Goal: Obtain resource: Obtain resource

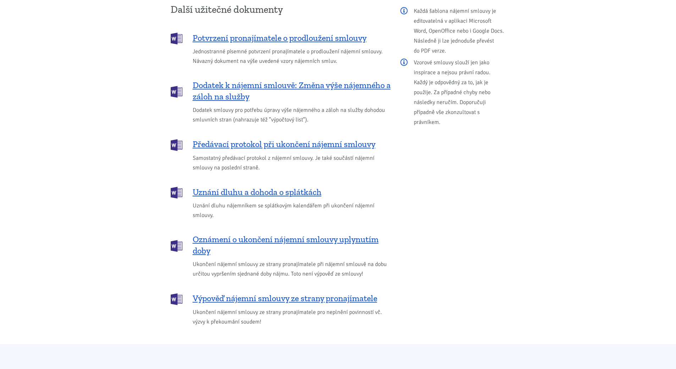
scroll to position [852, 0]
click at [317, 138] on span "Předávací protokol při ukončení nájemní smlouvy" at bounding box center [284, 143] width 183 height 11
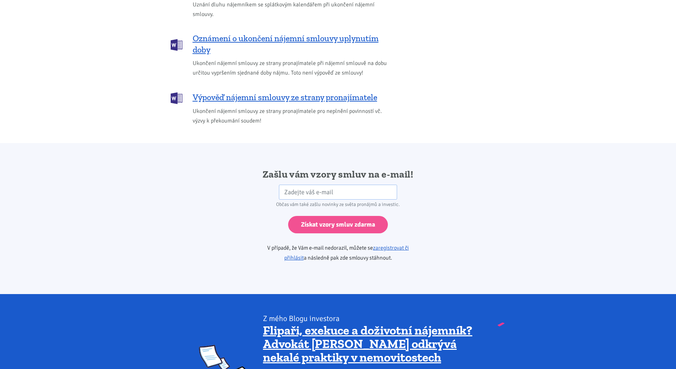
scroll to position [1044, 0]
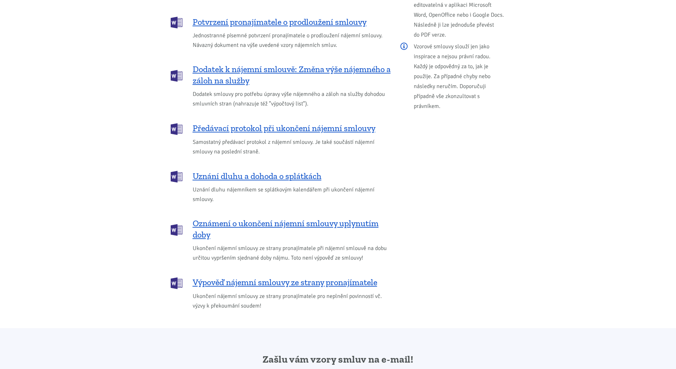
scroll to position [817, 0]
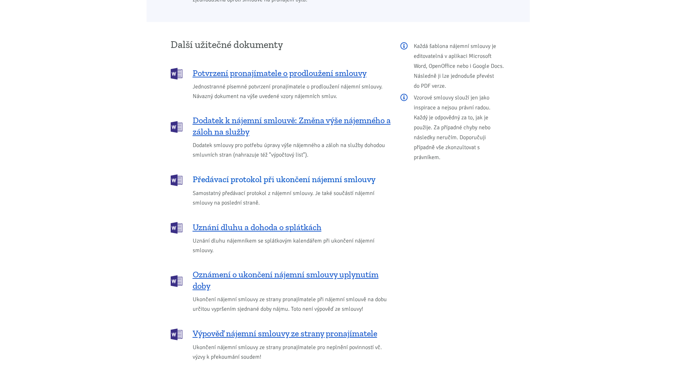
click at [270, 174] on span "Předávací protokol při ukončení nájemní smlouvy" at bounding box center [284, 179] width 183 height 11
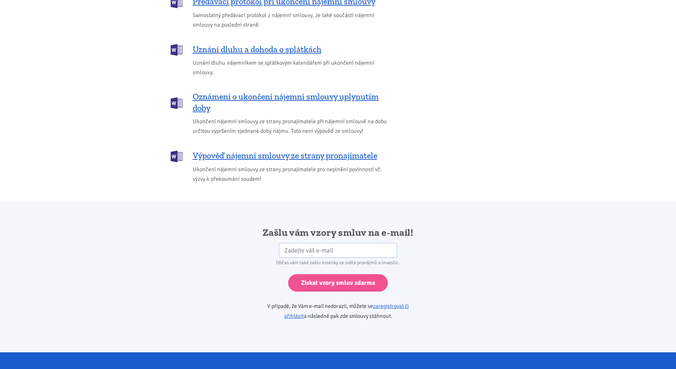
scroll to position [902, 0]
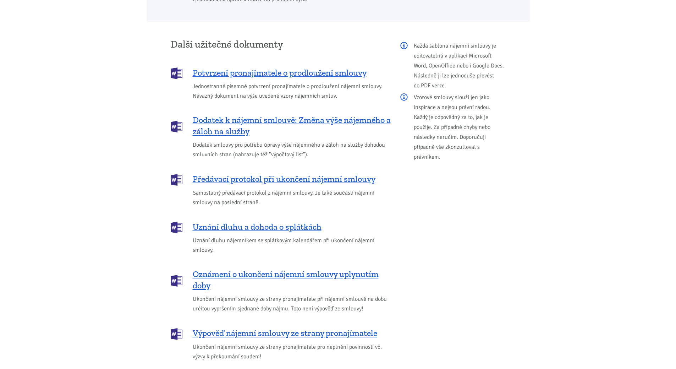
scroll to position [817, 0]
